Goal: Task Accomplishment & Management: Manage account settings

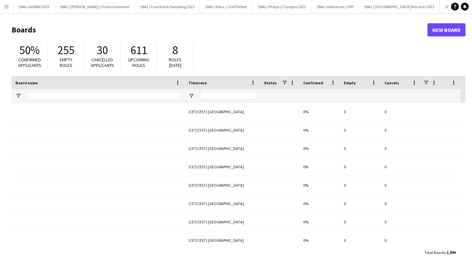
type input "*****"
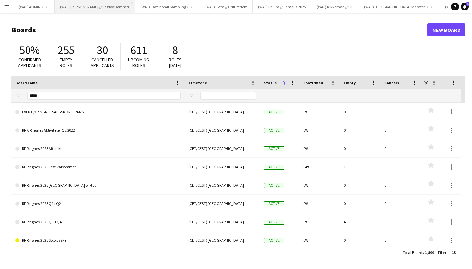
click at [88, 11] on button "(WAL) [PERSON_NAME] // Festivalsommer Close" at bounding box center [95, 6] width 80 height 13
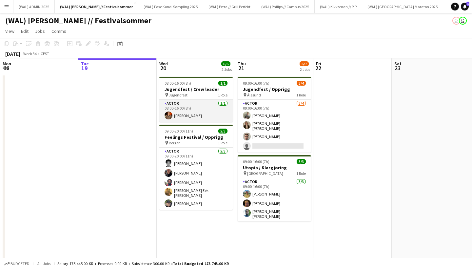
click at [198, 111] on app-card-role "Actor [DATE] 08:00-16:00 (8h) [PERSON_NAME]" at bounding box center [195, 111] width 73 height 22
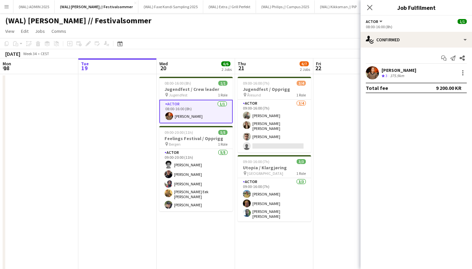
click at [372, 75] on app-user-avatar at bounding box center [371, 72] width 13 height 13
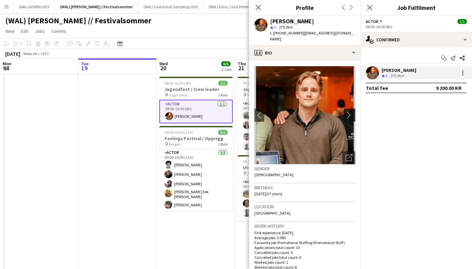
click at [347, 108] on button "chevron-right" at bounding box center [350, 114] width 13 height 13
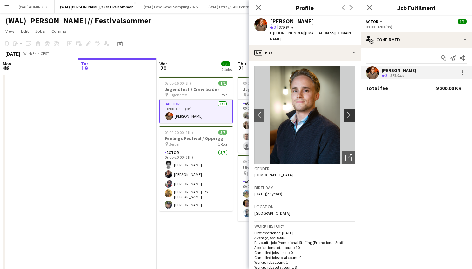
click at [349, 108] on button "chevron-right" at bounding box center [350, 114] width 13 height 13
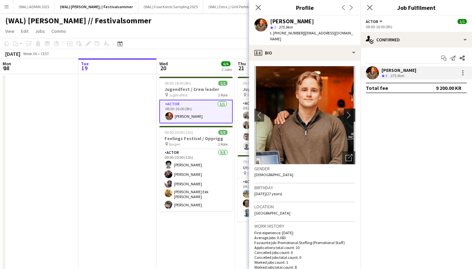
click at [349, 108] on button "chevron-right" at bounding box center [350, 114] width 13 height 13
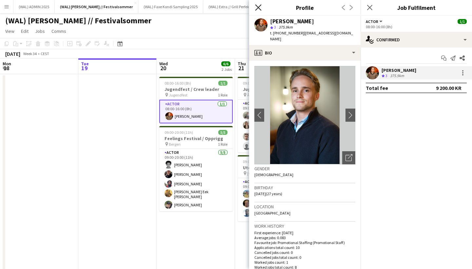
click at [257, 8] on icon "Close pop-in" at bounding box center [258, 7] width 6 height 6
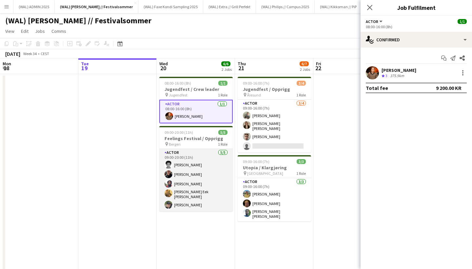
click at [194, 176] on app-card-role "Actor [DATE] 09:00-20:00 (11h) [PERSON_NAME] [PERSON_NAME] [PERSON_NAME] Eek [P…" at bounding box center [195, 180] width 73 height 62
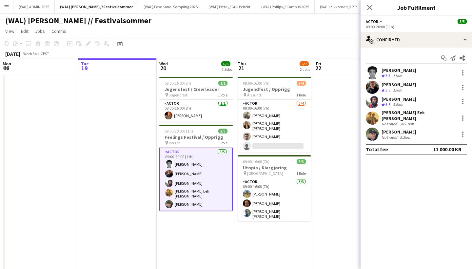
click at [373, 114] on app-user-avatar at bounding box center [371, 117] width 13 height 13
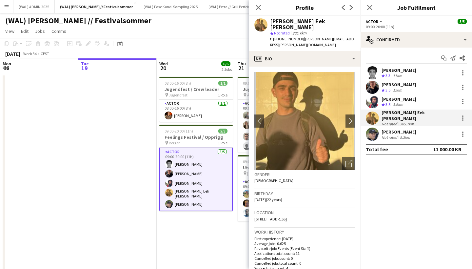
click at [372, 133] on app-user-avatar at bounding box center [371, 133] width 13 height 13
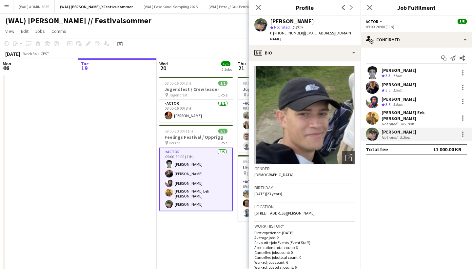
click at [370, 98] on app-user-avatar at bounding box center [371, 101] width 13 height 13
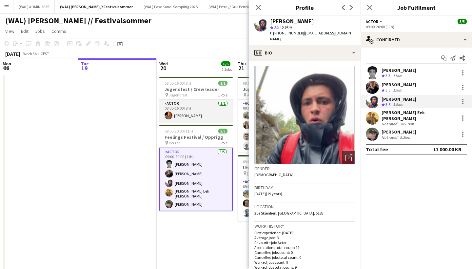
click at [193, 115] on app-card-role "Actor [DATE] 08:00-16:00 (8h) [PERSON_NAME]" at bounding box center [195, 111] width 73 height 22
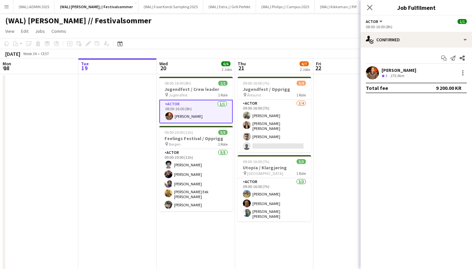
click at [374, 65] on div "Start chat Send notification Share [PERSON_NAME] Crew rating 3 375.9km Total fe…" at bounding box center [415, 72] width 111 height 51
click at [380, 73] on div "[PERSON_NAME] Crew rating 3 375.9km" at bounding box center [415, 72] width 111 height 13
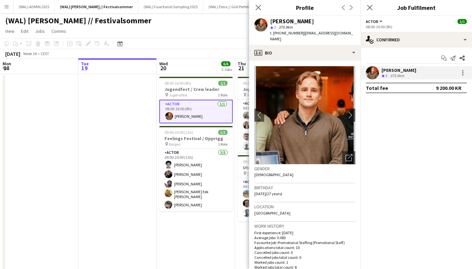
click at [301, 100] on img at bounding box center [304, 115] width 101 height 98
click at [350, 108] on button "chevron-right" at bounding box center [350, 114] width 13 height 13
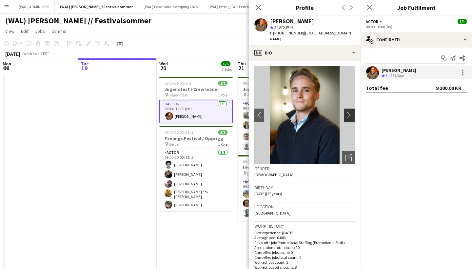
click at [354, 111] on app-icon "chevron-right" at bounding box center [350, 114] width 10 height 7
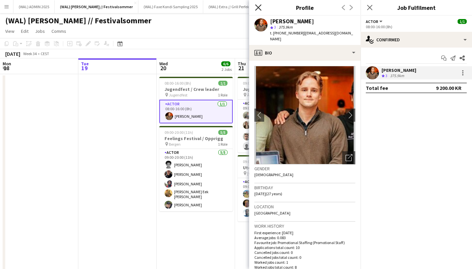
click at [259, 10] on icon "Close pop-in" at bounding box center [258, 7] width 6 height 6
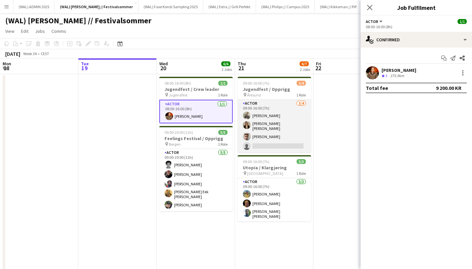
click at [269, 109] on app-card-role "Actor [DATE] 09:00-16:00 (7h) [PERSON_NAME] Heed [PERSON_NAME] [PERSON_NAME] [P…" at bounding box center [273, 126] width 73 height 53
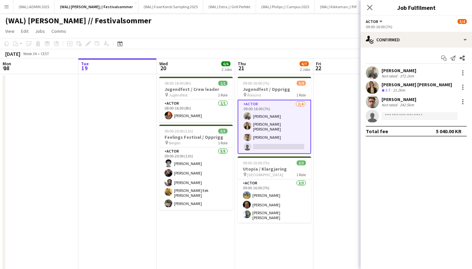
click at [370, 77] on app-user-avatar at bounding box center [371, 72] width 13 height 13
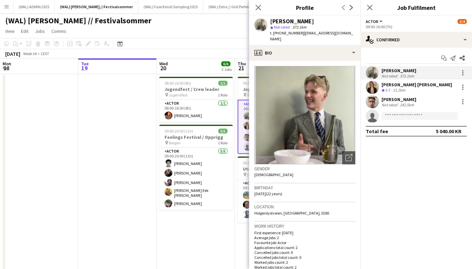
click at [372, 91] on app-user-avatar at bounding box center [371, 87] width 13 height 13
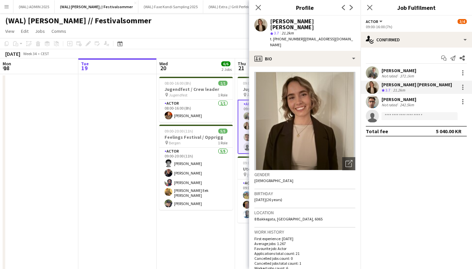
click at [372, 106] on app-user-avatar at bounding box center [371, 101] width 13 height 13
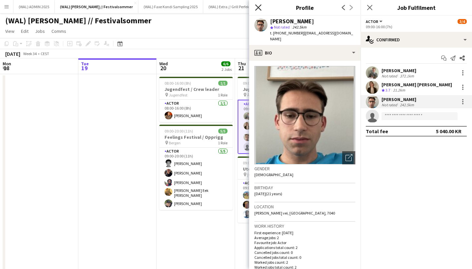
click at [259, 10] on icon "Close pop-in" at bounding box center [258, 7] width 6 height 6
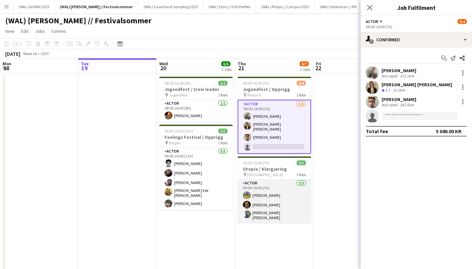
click at [272, 196] on app-card-role "Actor [DATE] 09:00-16:00 (7h) [PERSON_NAME] [PERSON_NAME] [PERSON_NAME]" at bounding box center [273, 200] width 73 height 43
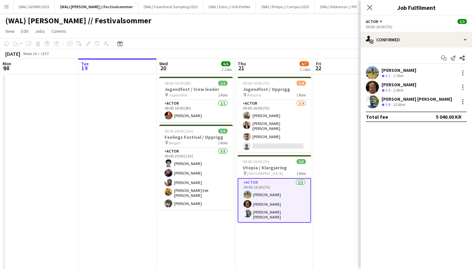
click at [373, 71] on app-user-avatar at bounding box center [371, 72] width 13 height 13
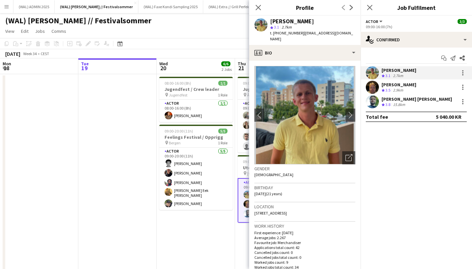
click at [374, 88] on app-user-avatar at bounding box center [371, 87] width 13 height 13
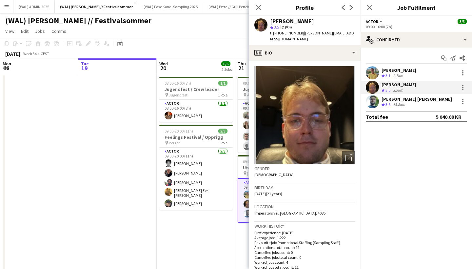
click at [374, 105] on app-user-avatar at bounding box center [371, 101] width 13 height 13
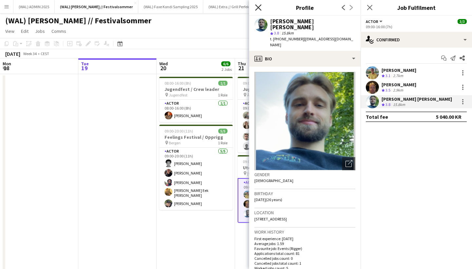
click at [257, 6] on icon "Close pop-in" at bounding box center [258, 7] width 6 height 6
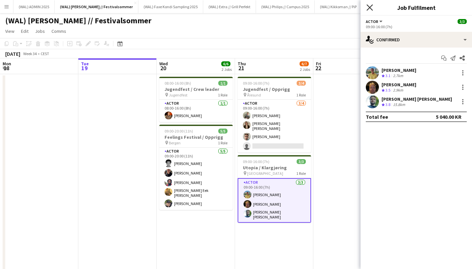
click at [367, 8] on icon "Close pop-in" at bounding box center [369, 7] width 6 height 6
